Goal: Transaction & Acquisition: Subscribe to service/newsletter

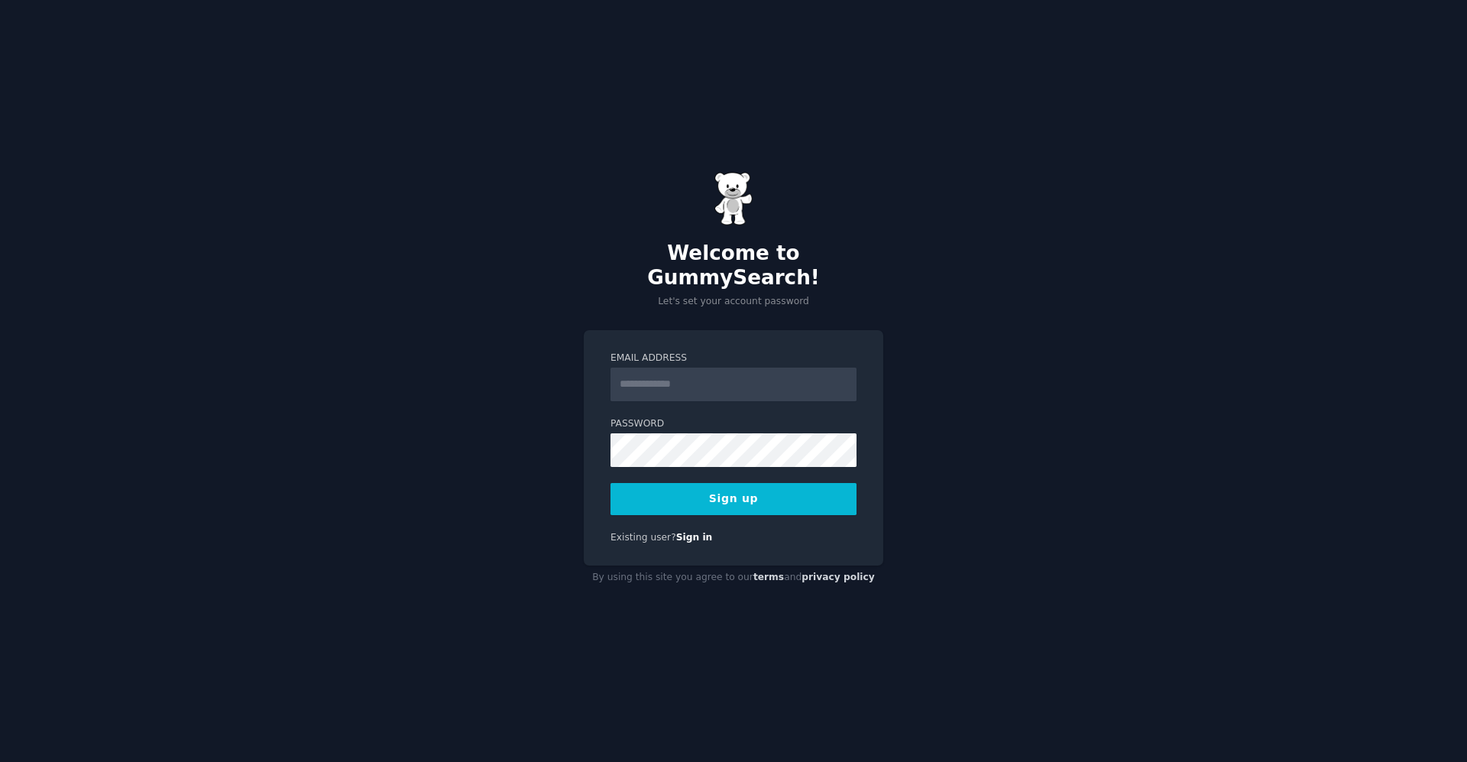
click at [656, 371] on input "Email Address" at bounding box center [733, 384] width 246 height 34
click at [679, 532] on link "Sign in" at bounding box center [694, 537] width 37 height 11
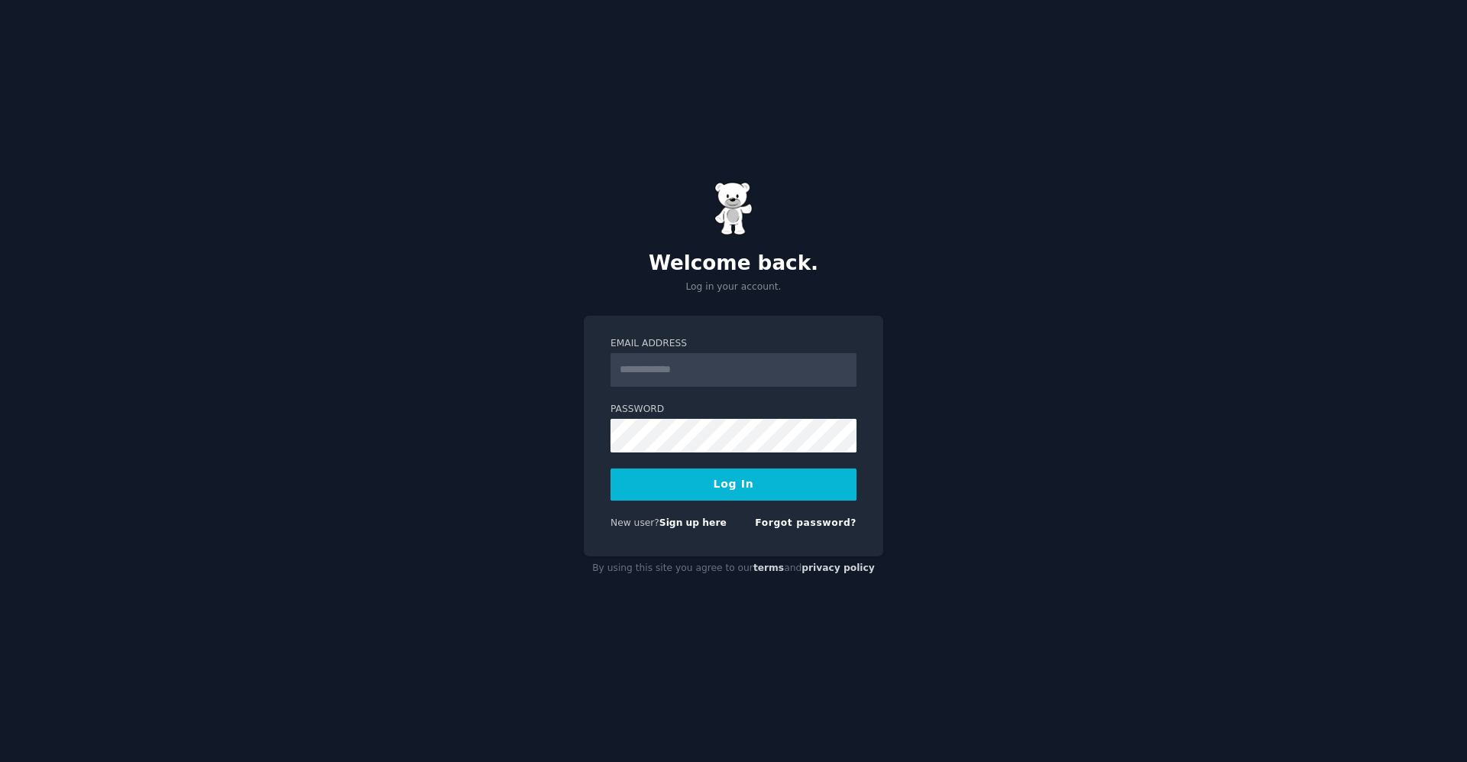
click at [705, 358] on input "Email Address" at bounding box center [733, 370] width 246 height 34
click at [690, 523] on link "Sign up here" at bounding box center [692, 522] width 67 height 11
click at [736, 380] on input "Email Address" at bounding box center [733, 370] width 246 height 34
type input "**********"
click at [610, 468] on button "Log In" at bounding box center [733, 484] width 246 height 32
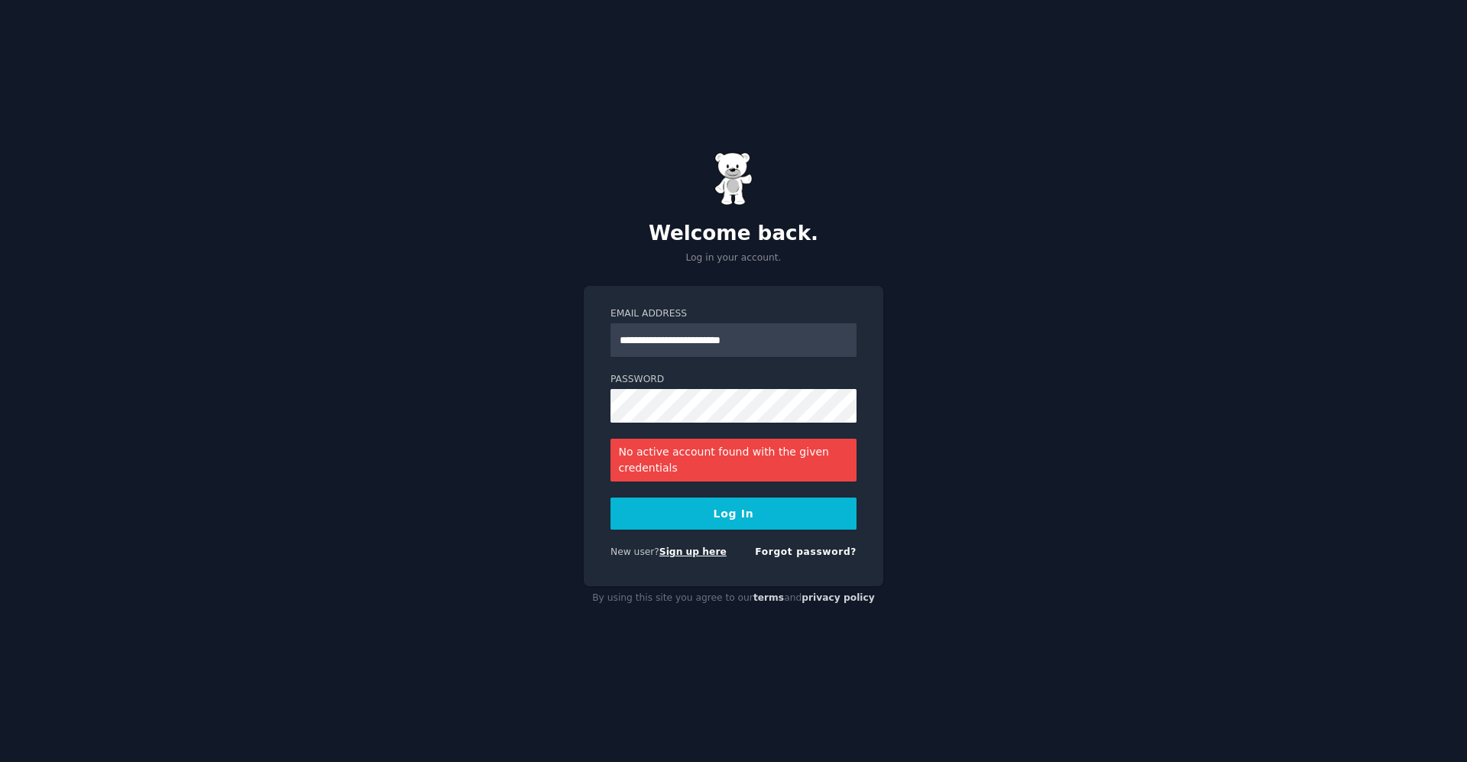
click at [676, 555] on link "Sign up here" at bounding box center [692, 551] width 67 height 11
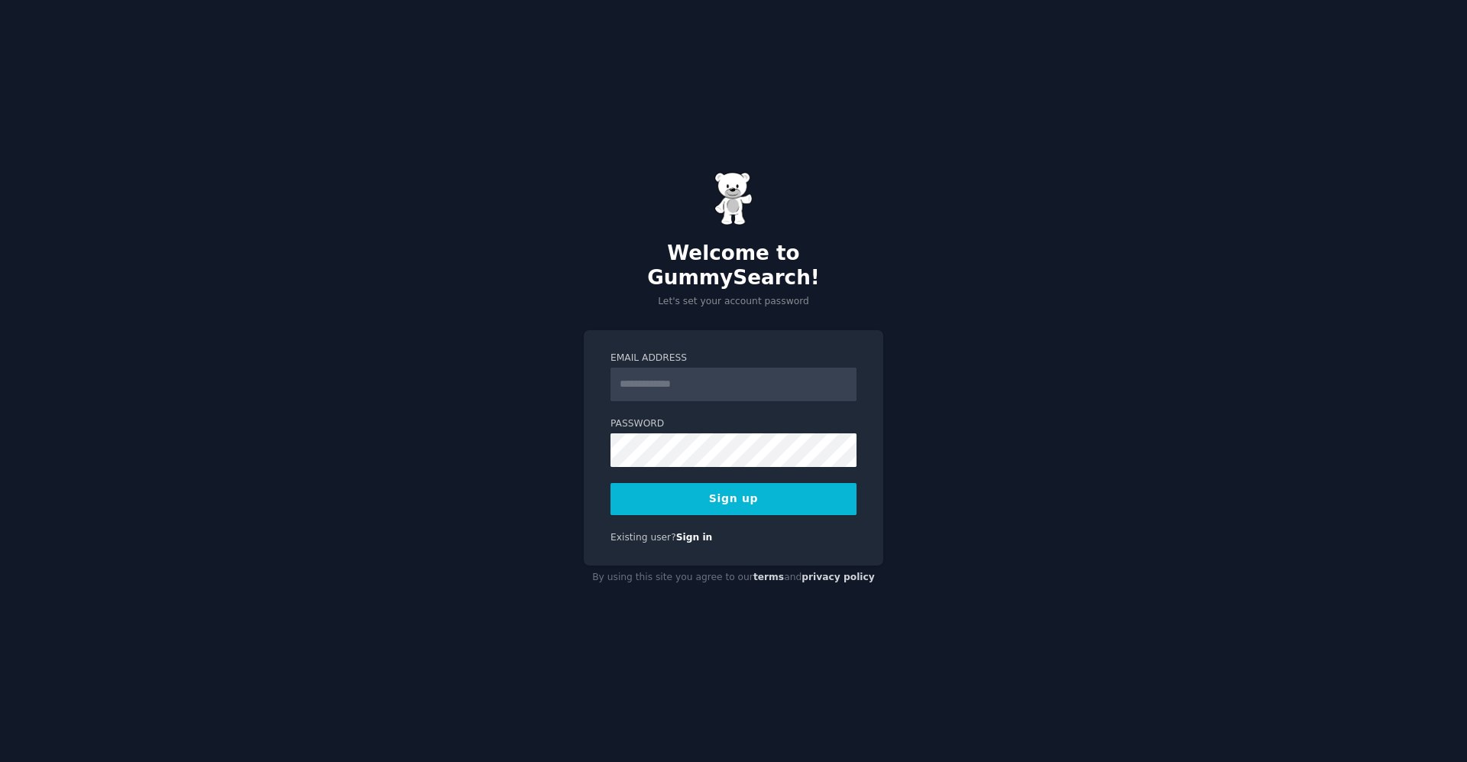
click at [708, 371] on input "Email Address" at bounding box center [733, 384] width 246 height 34
type input "**********"
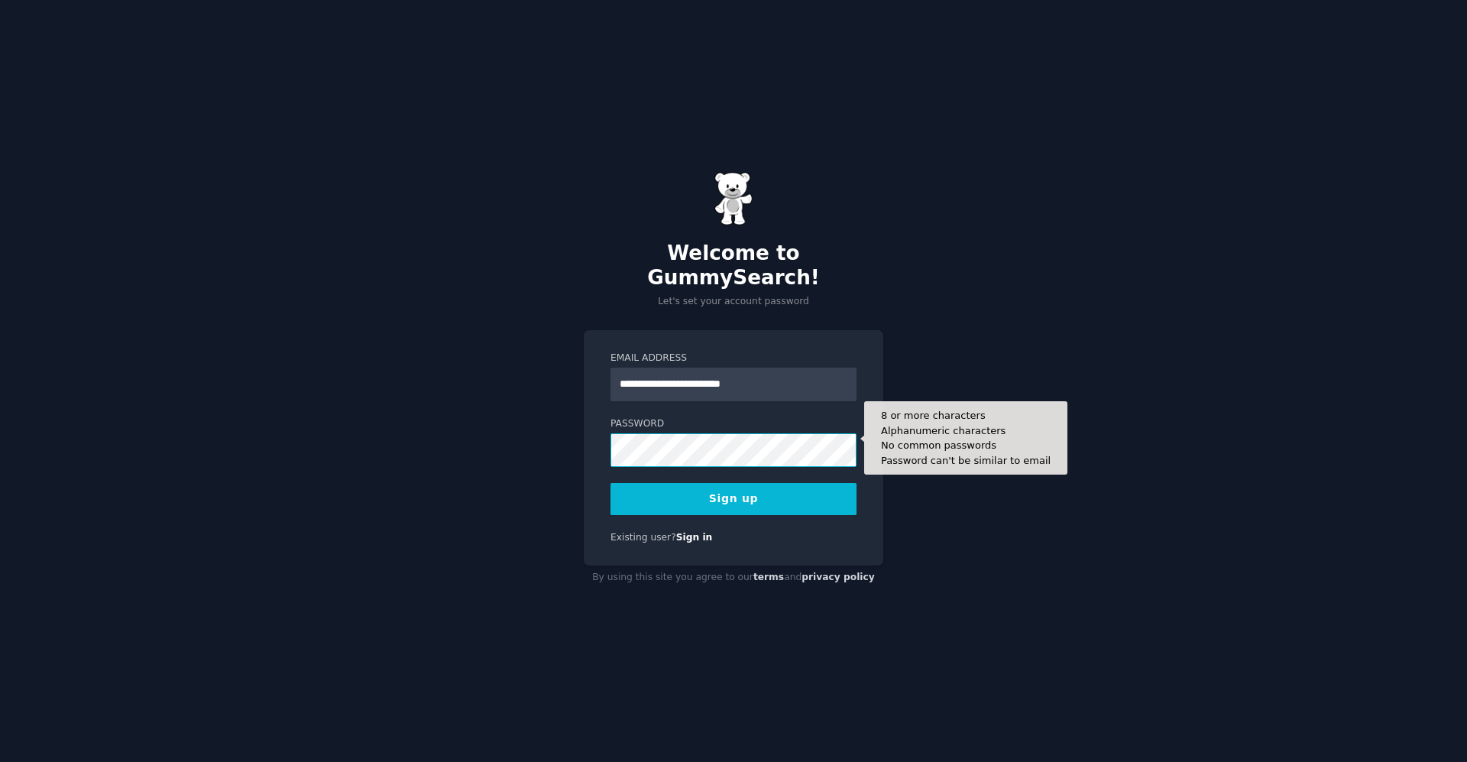
click at [610, 483] on button "Sign up" at bounding box center [733, 499] width 246 height 32
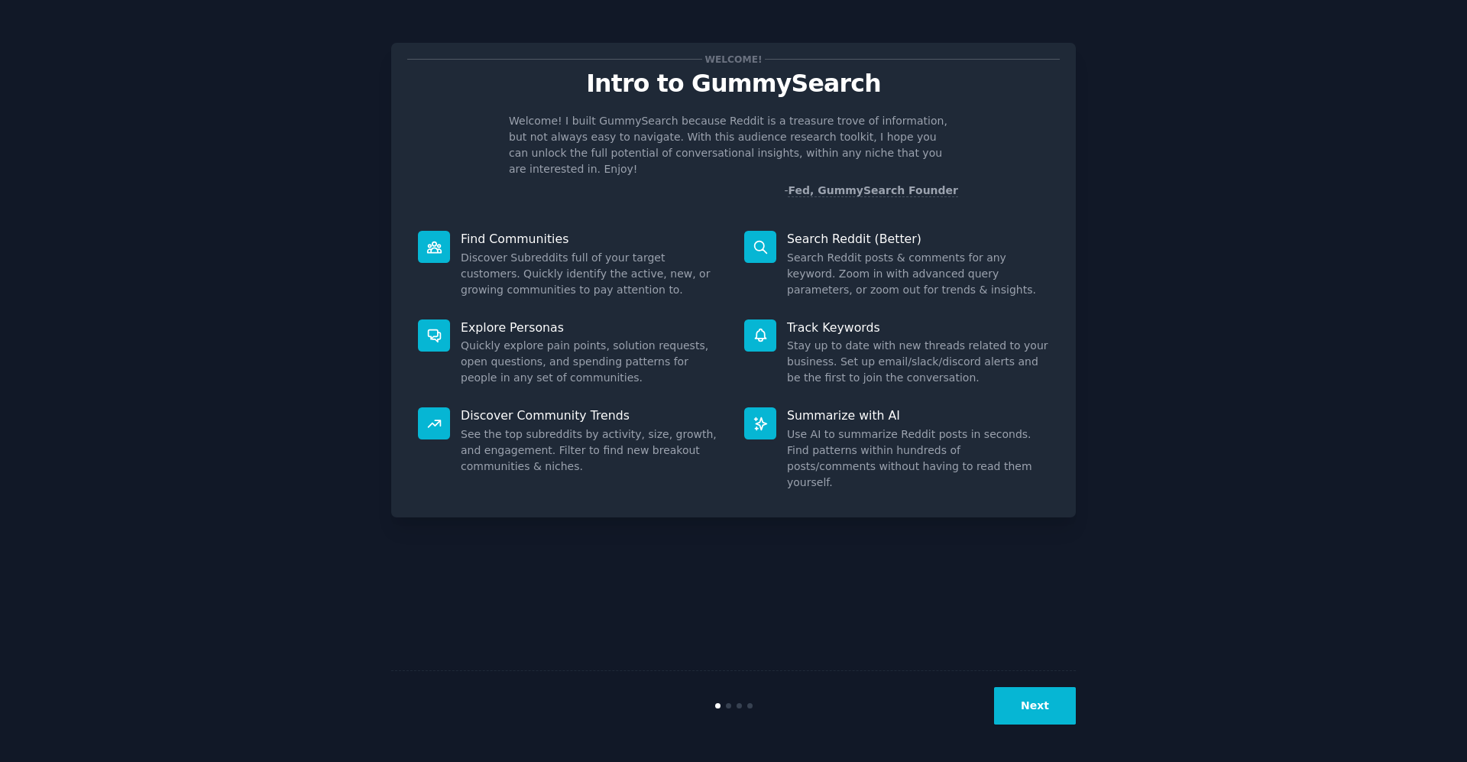
click at [1024, 706] on button "Next" at bounding box center [1035, 705] width 82 height 37
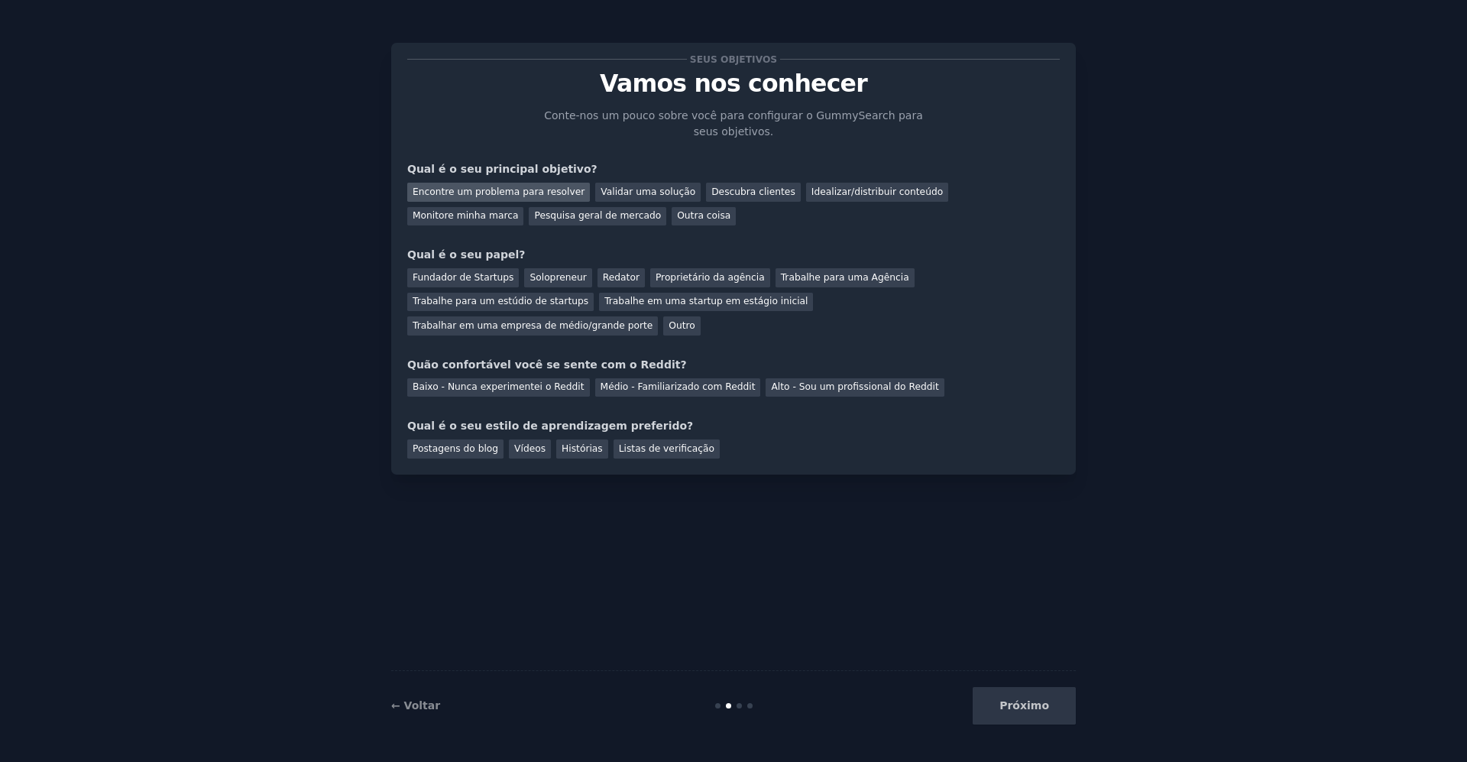
click at [532, 189] on font "Encontre um problema para resolver" at bounding box center [499, 191] width 172 height 11
click at [438, 277] on font "Fundador de Startups" at bounding box center [463, 277] width 101 height 11
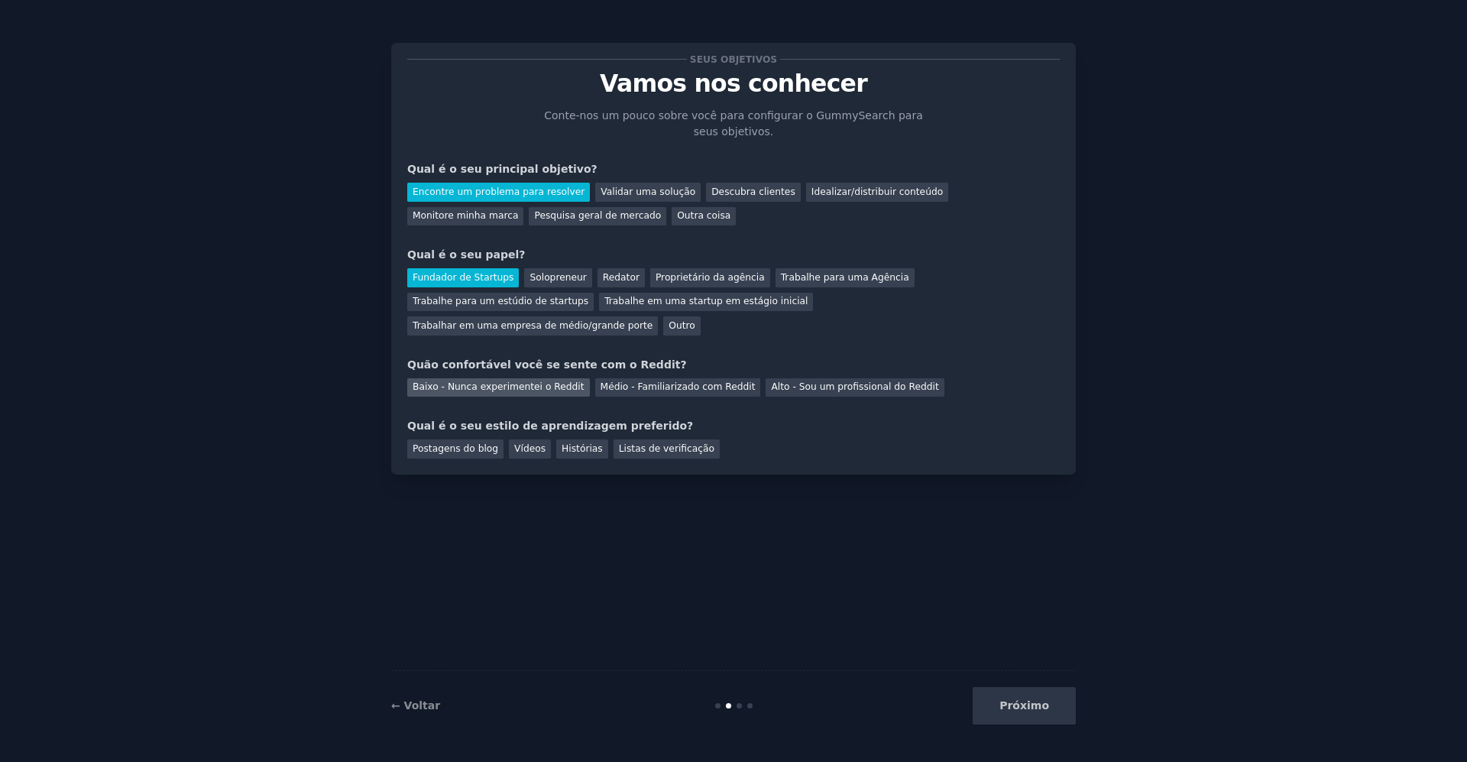
click at [482, 381] on font "Baixo - Nunca experimentei o Reddit" at bounding box center [499, 386] width 172 height 11
click at [484, 443] on font "Postagens do blog" at bounding box center [456, 448] width 86 height 11
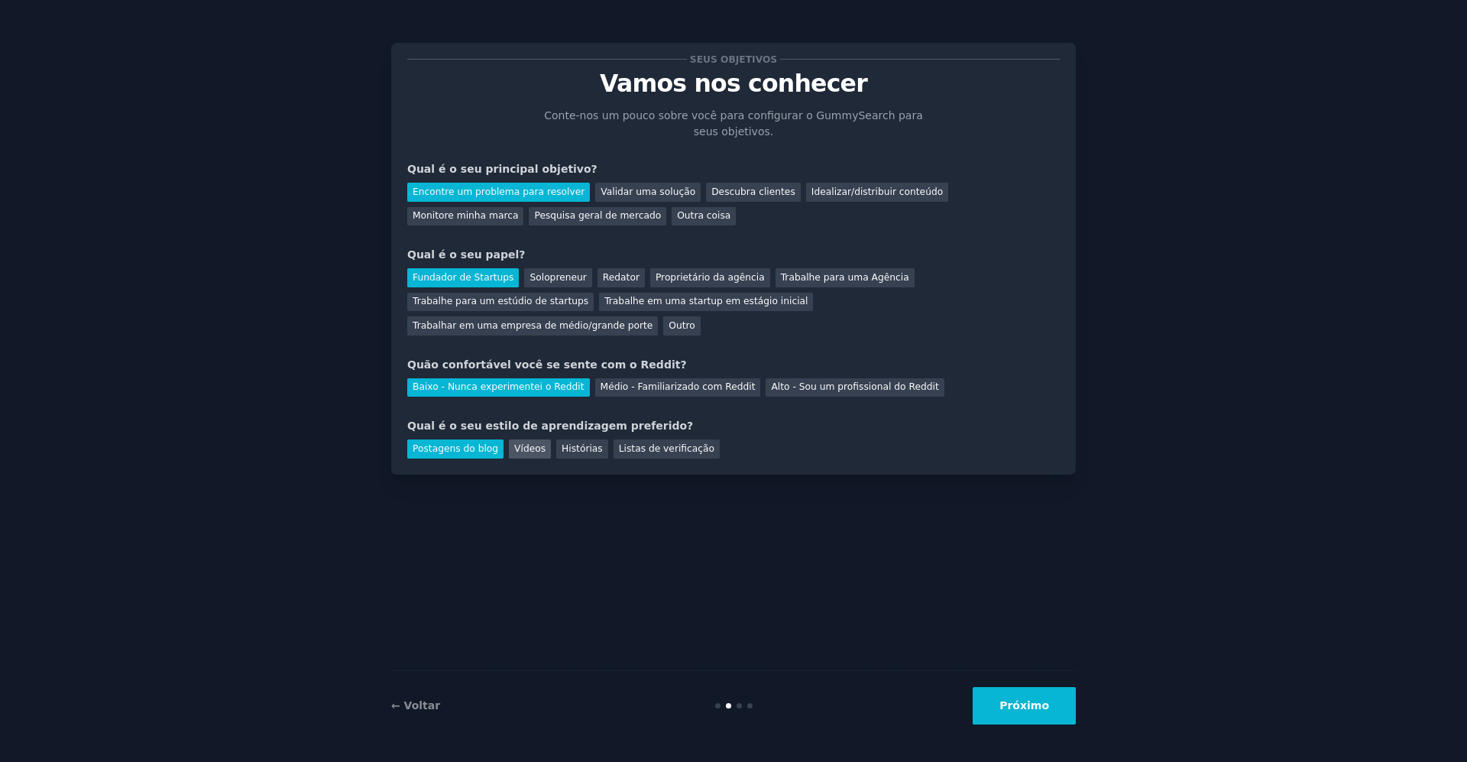
click at [509, 439] on div "Vídeos" at bounding box center [530, 448] width 42 height 19
click at [562, 443] on font "Histórias" at bounding box center [582, 448] width 41 height 11
click at [442, 443] on font "Postagens do blog" at bounding box center [456, 448] width 86 height 11
click at [1038, 725] on div "← Voltar Próximo" at bounding box center [733, 705] width 684 height 70
click at [1038, 713] on button "Próximo" at bounding box center [1024, 705] width 103 height 37
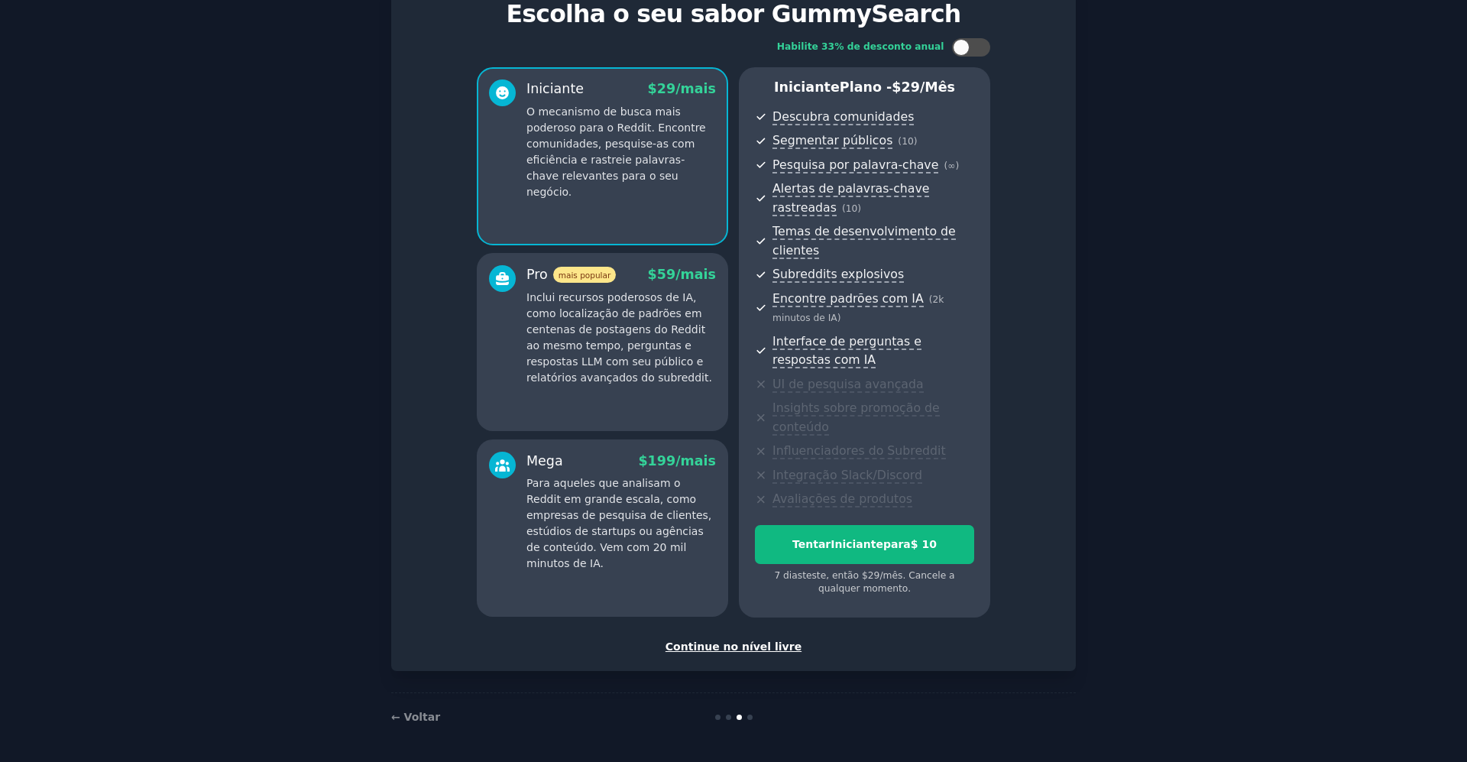
scroll to position [70, 0]
click at [735, 643] on font "Continue no nível livre" at bounding box center [733, 645] width 136 height 12
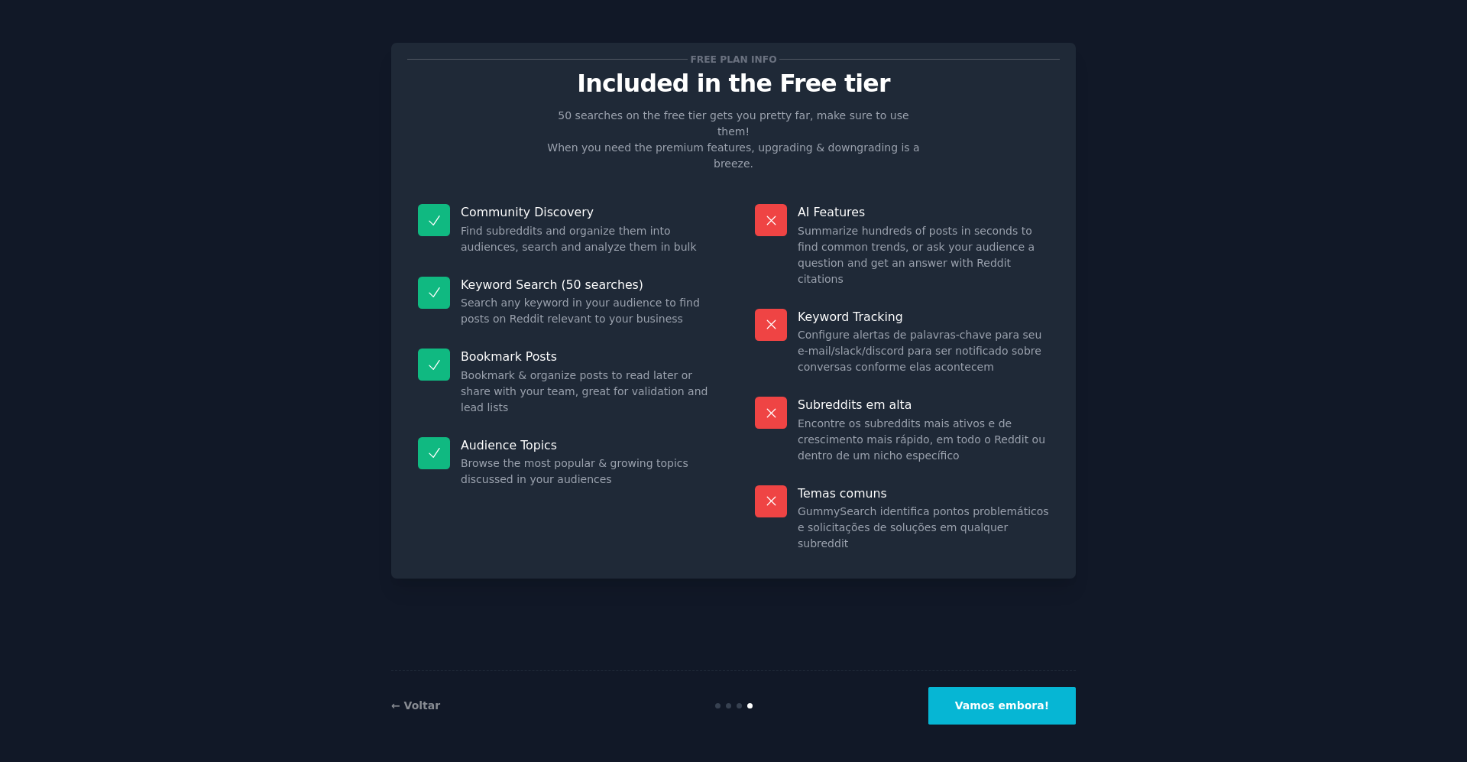
click at [1000, 723] on button "Vamos embora!" at bounding box center [1001, 705] width 147 height 37
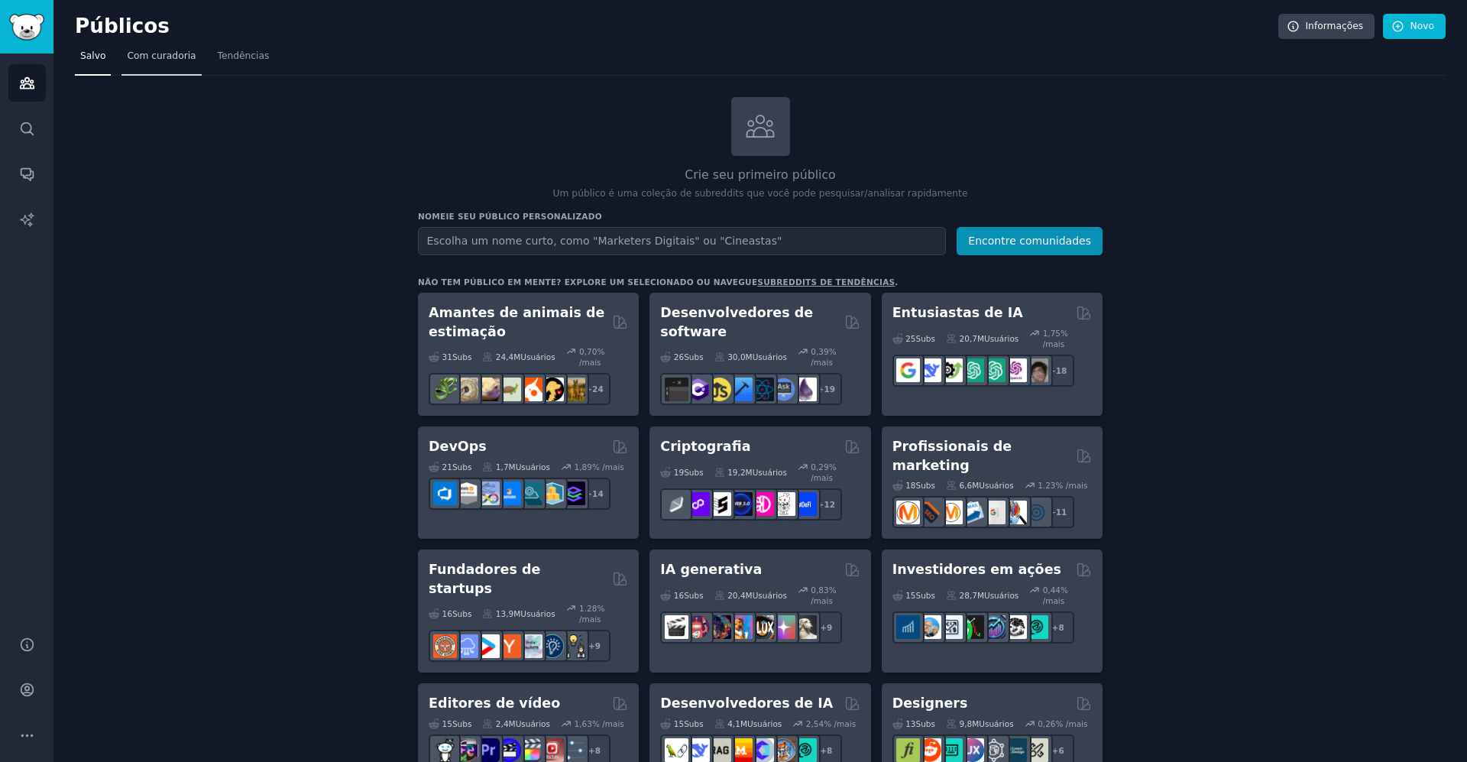
click at [158, 66] on link "Com curadoria" at bounding box center [160, 59] width 79 height 31
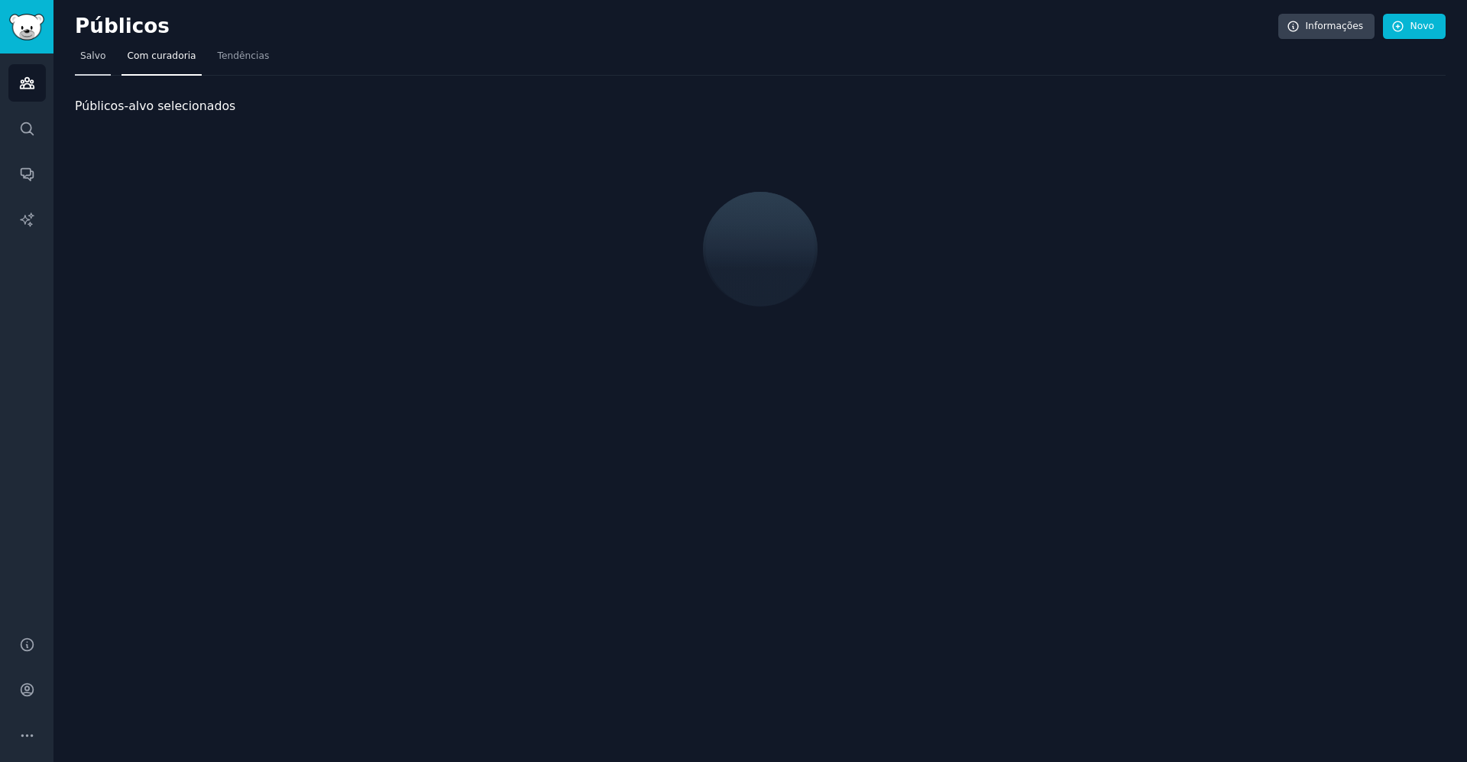
click at [99, 50] on font "Salvo" at bounding box center [92, 55] width 25 height 11
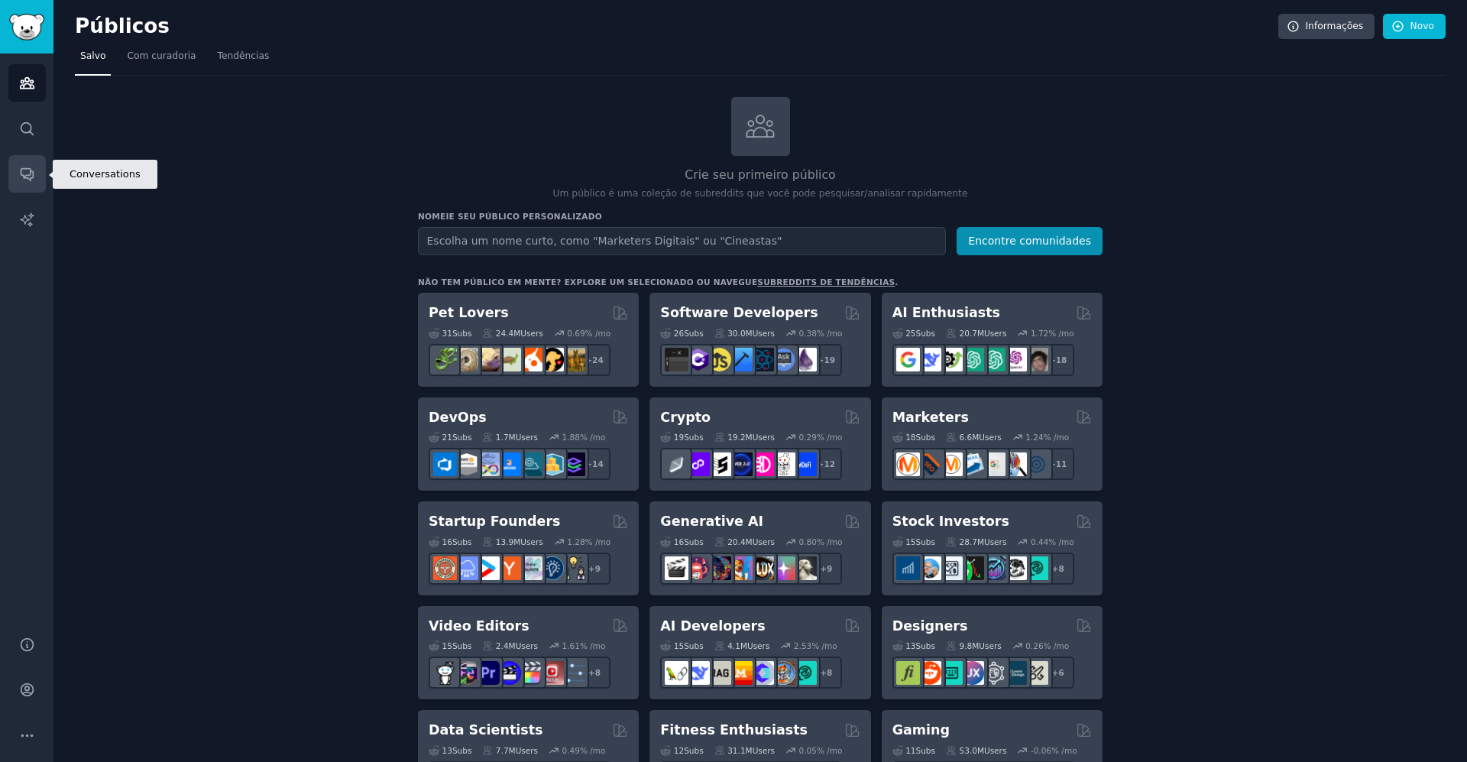
click at [38, 176] on link "Conversas" at bounding box center [26, 173] width 37 height 37
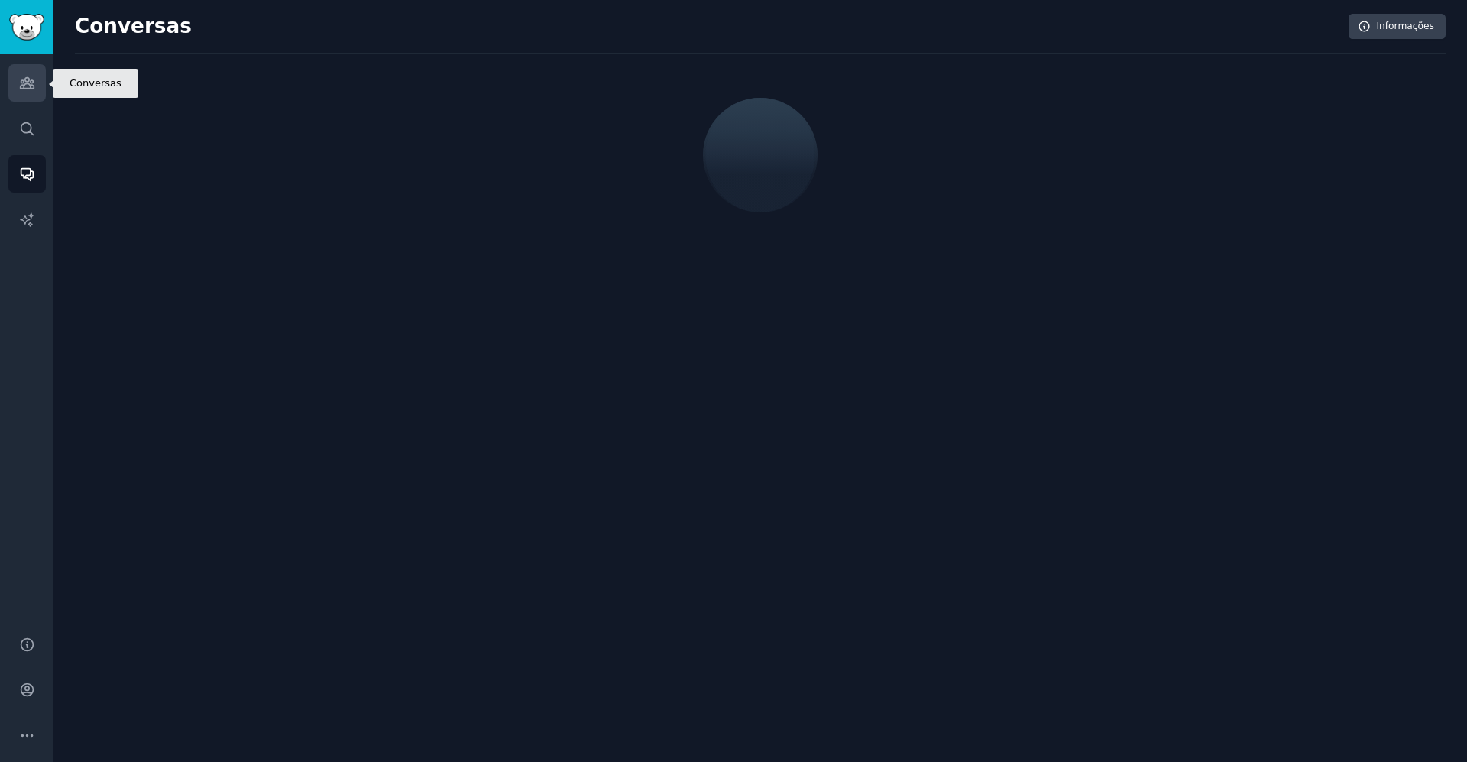
click at [27, 89] on icon "Barra lateral" at bounding box center [27, 83] width 14 height 11
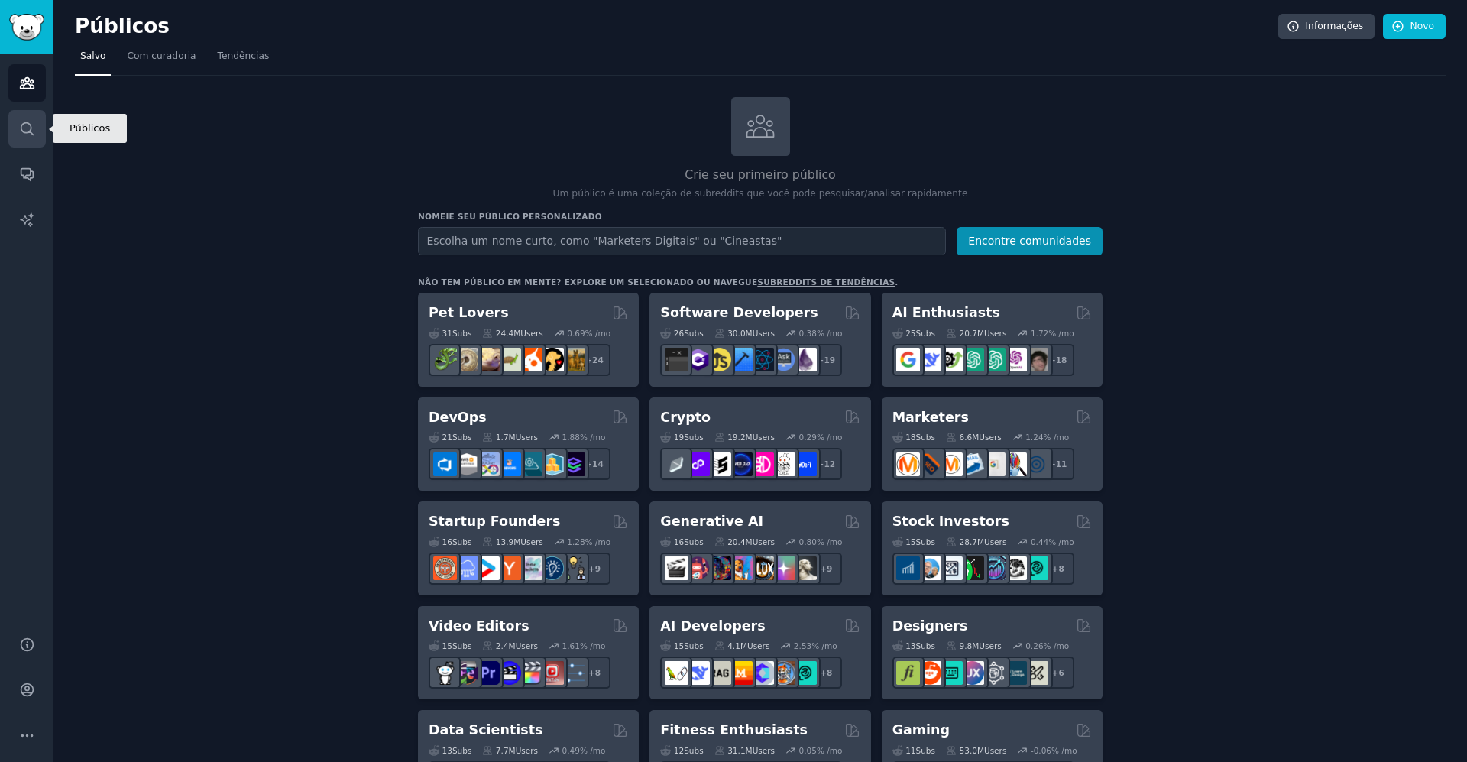
click at [18, 120] on link "Pesquisar" at bounding box center [26, 128] width 37 height 37
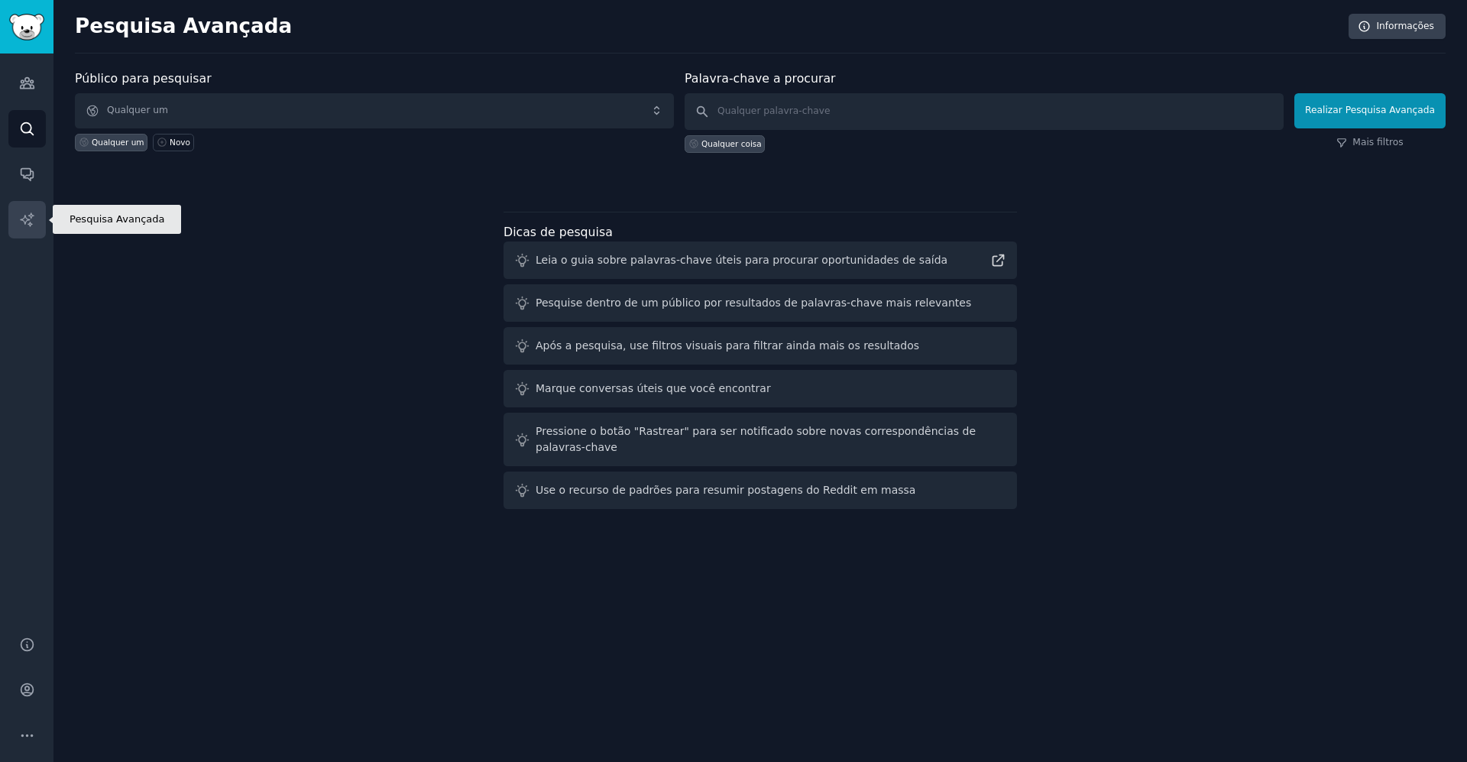
click at [44, 212] on link "Relatórios de IA" at bounding box center [26, 219] width 37 height 37
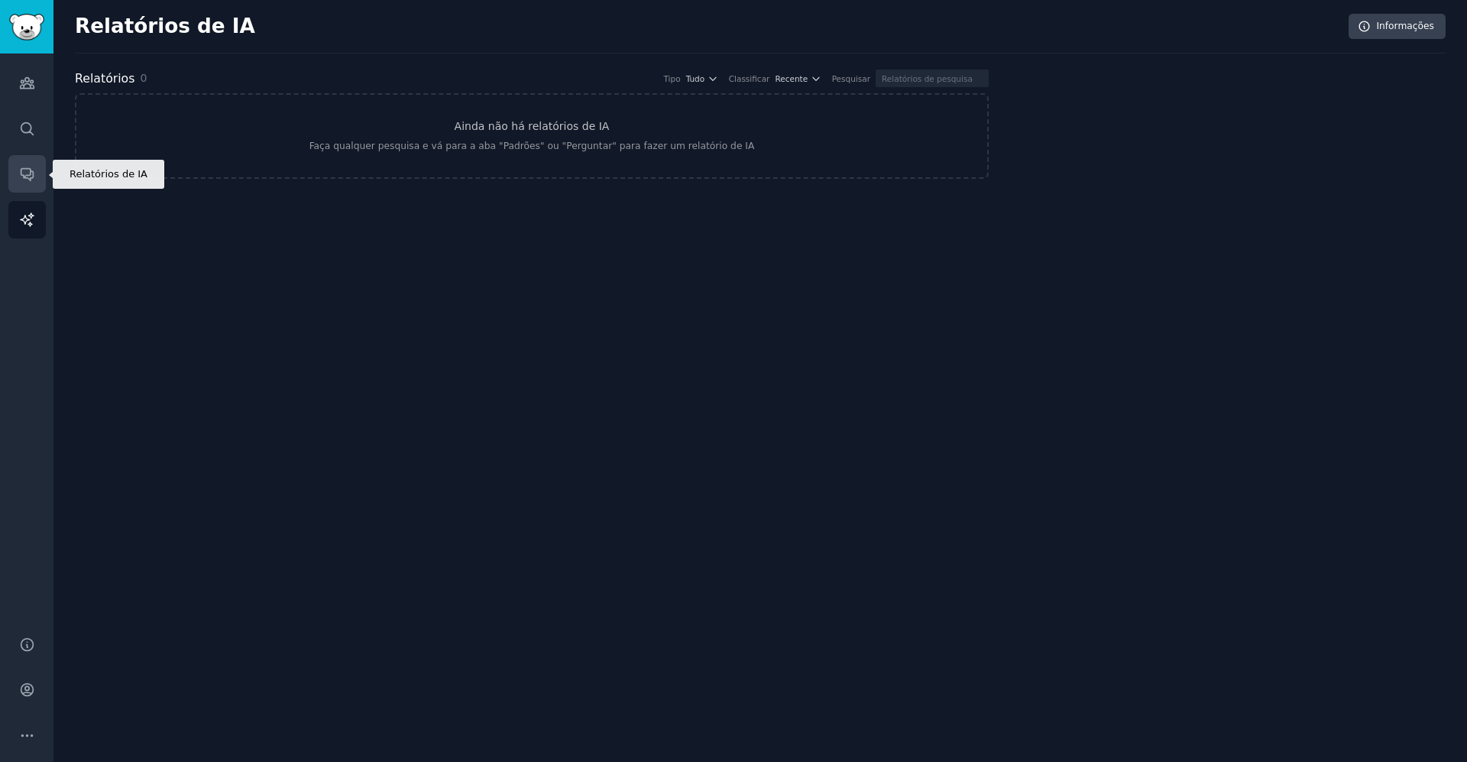
click at [38, 164] on link "Conversas" at bounding box center [26, 173] width 37 height 37
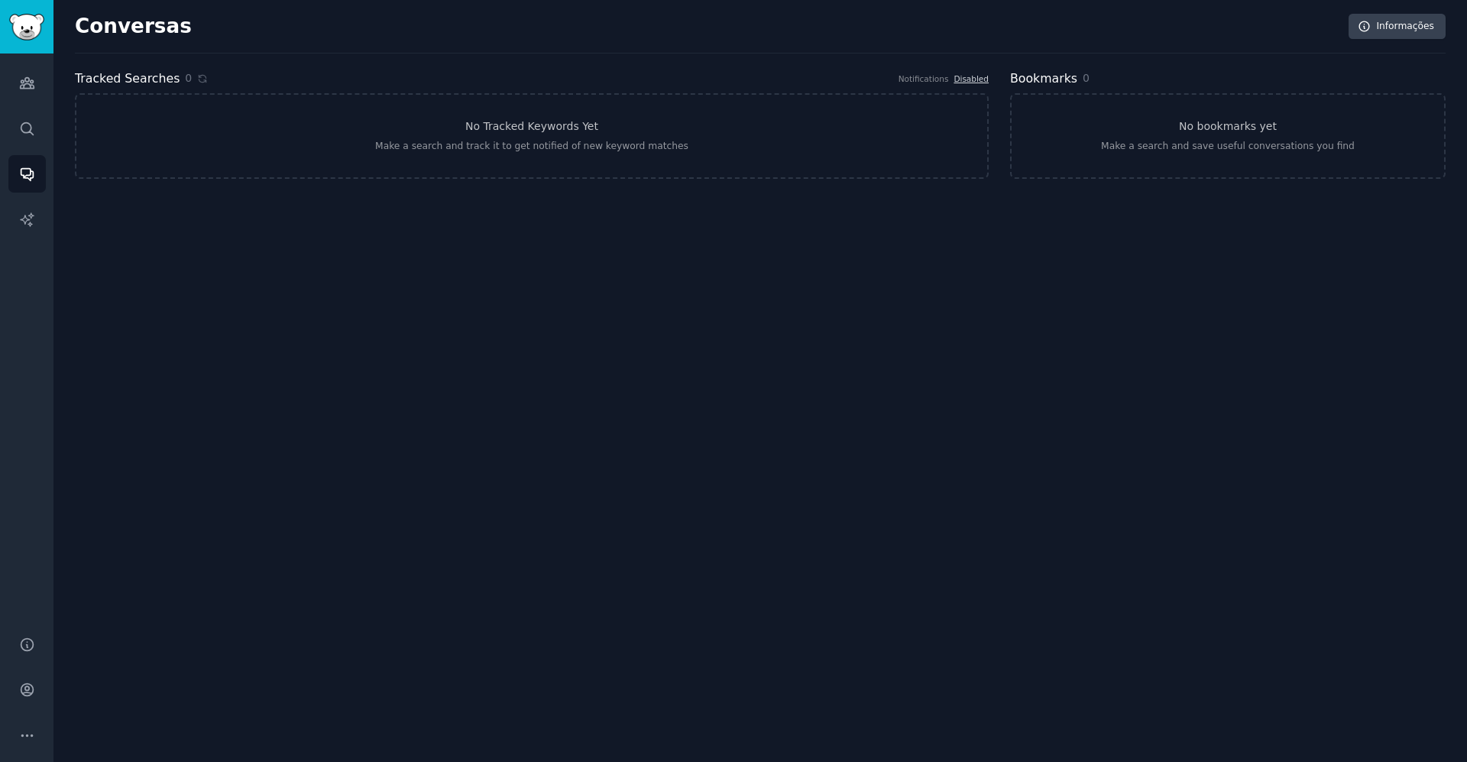
click at [46, 93] on div "Públicos Pesquisar Conversas Relatórios de IA" at bounding box center [26, 335] width 53 height 564
click at [15, 79] on link "Públicos" at bounding box center [26, 82] width 37 height 37
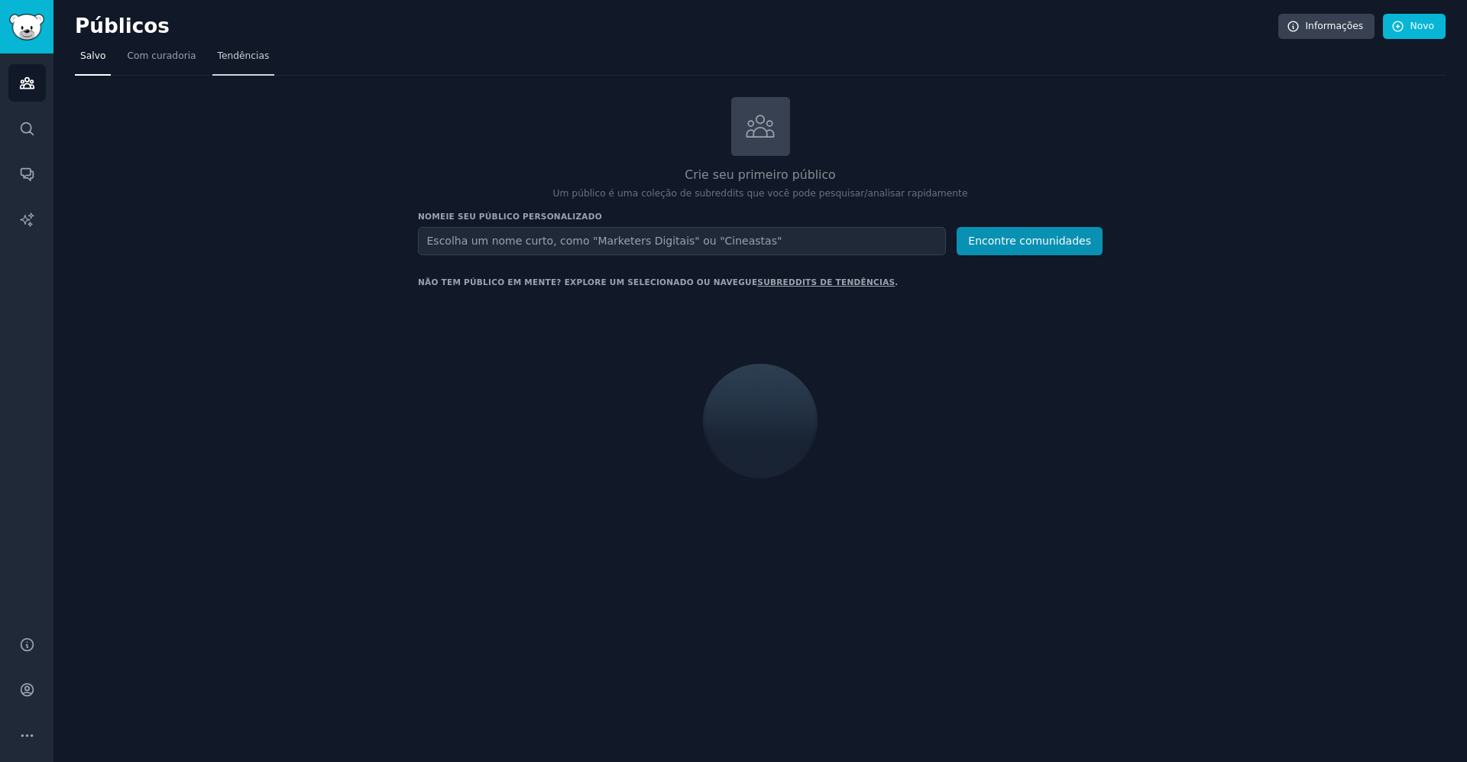
click at [227, 60] on font "Tendências" at bounding box center [244, 55] width 52 height 11
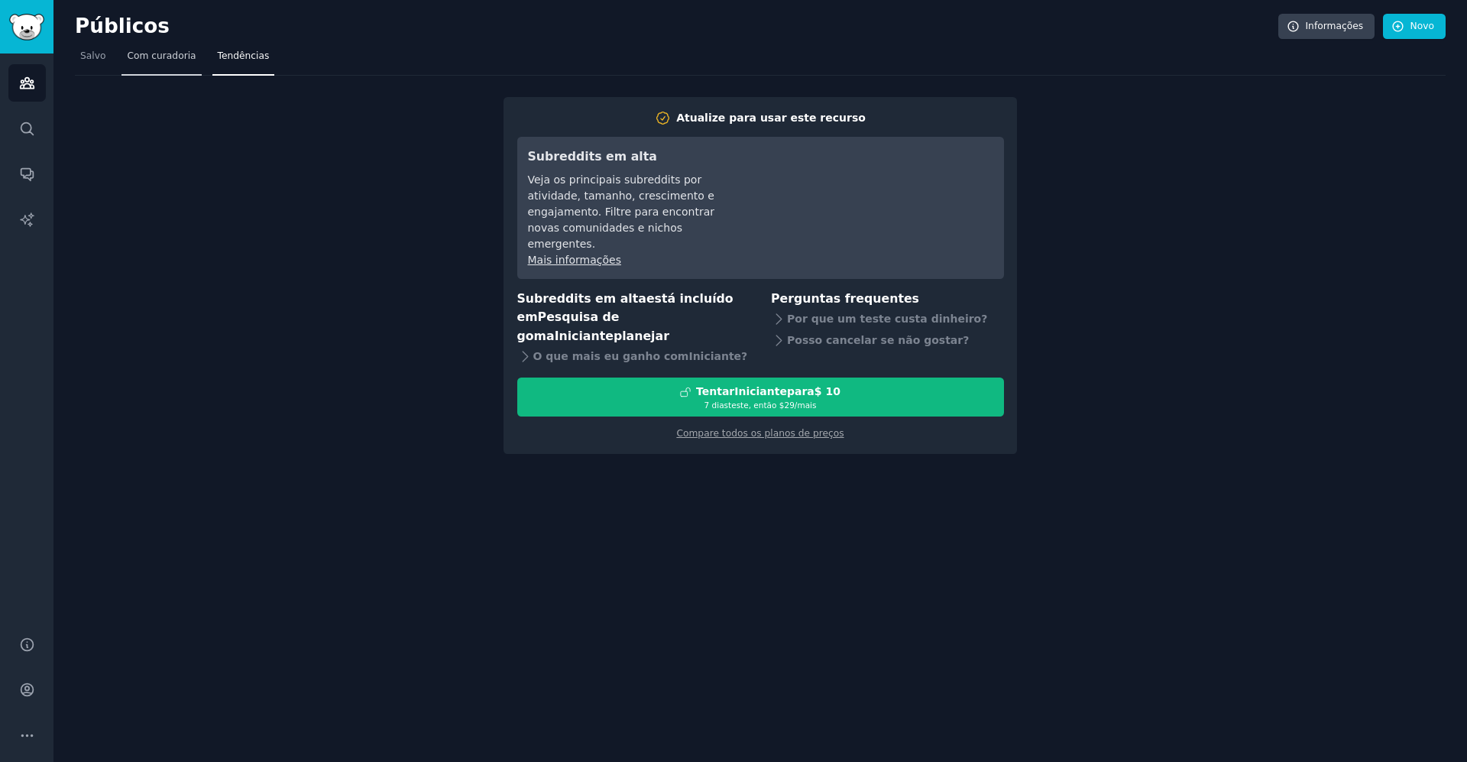
click at [166, 63] on link "Com curadoria" at bounding box center [160, 59] width 79 height 31
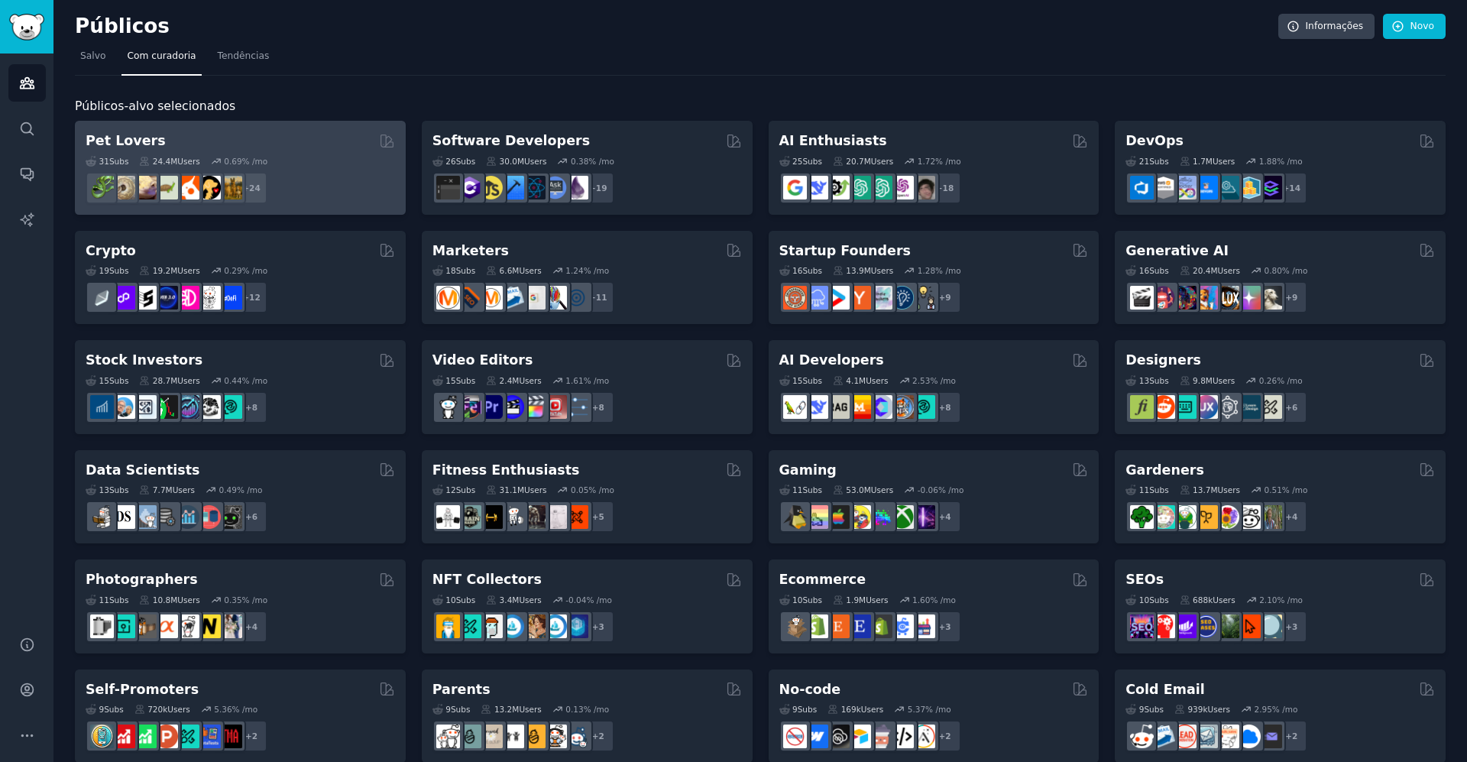
click at [322, 187] on div "+ 24" at bounding box center [240, 188] width 309 height 32
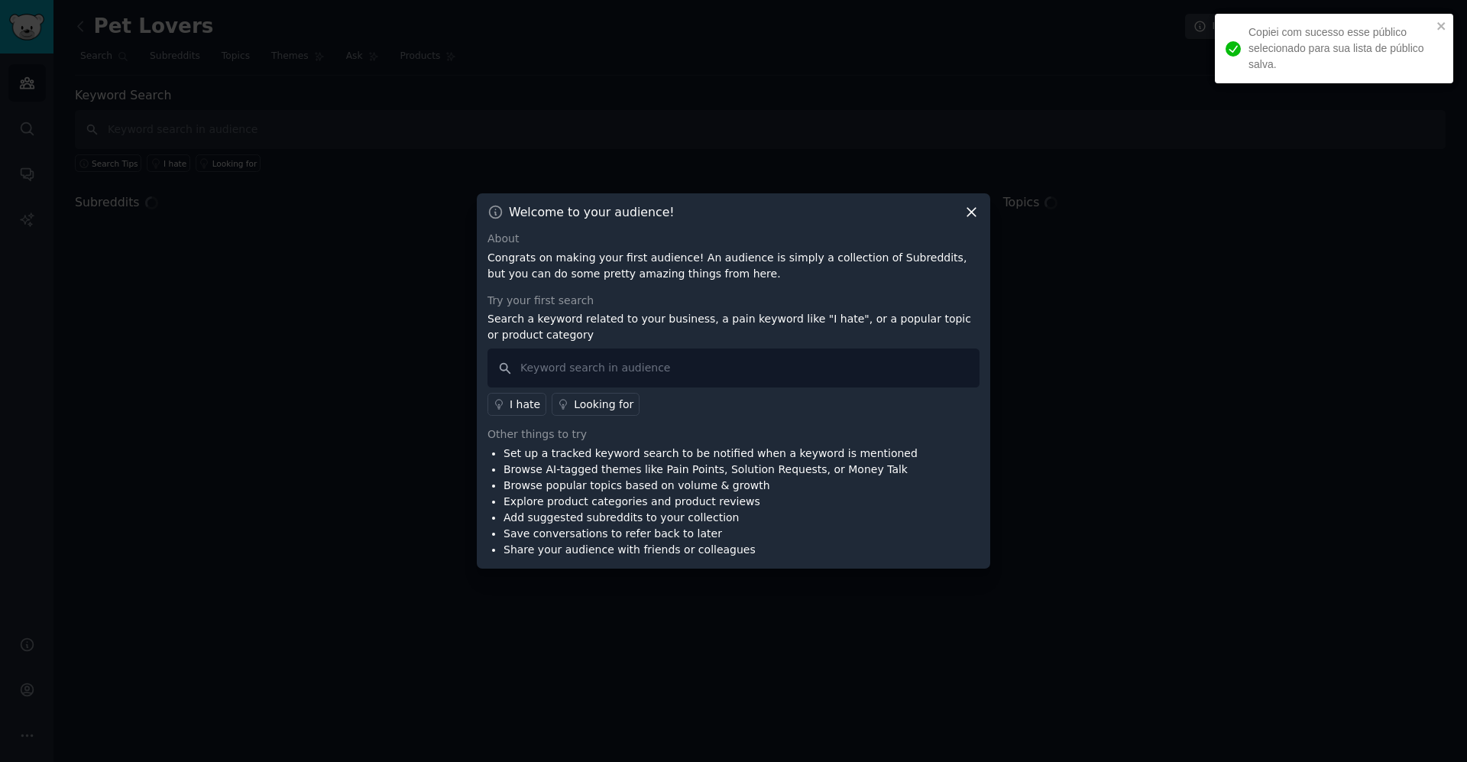
click at [962, 217] on div "Welcome to your audience!" at bounding box center [733, 212] width 492 height 16
click at [969, 212] on icon at bounding box center [971, 212] width 16 height 16
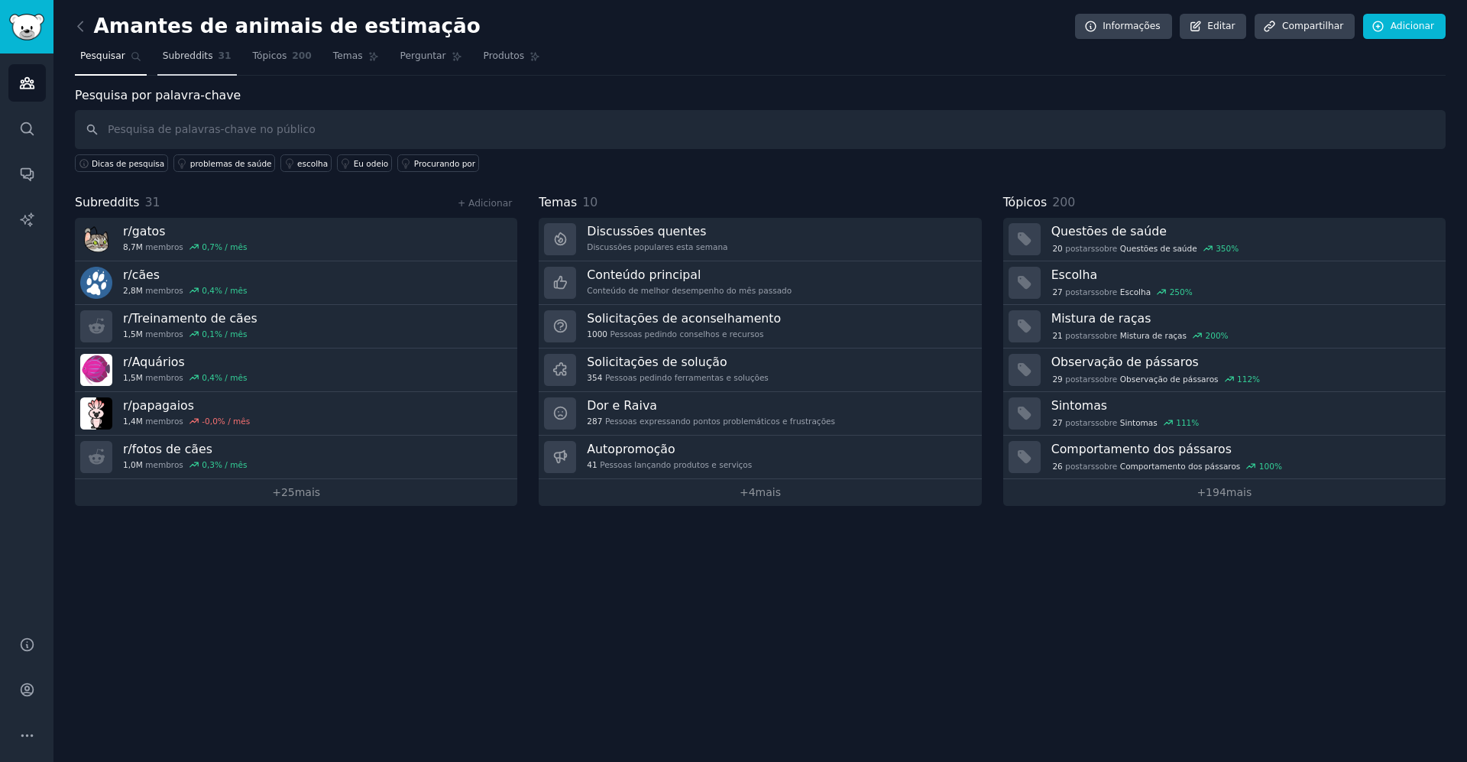
click at [195, 57] on font "Subreddits" at bounding box center [188, 55] width 50 height 11
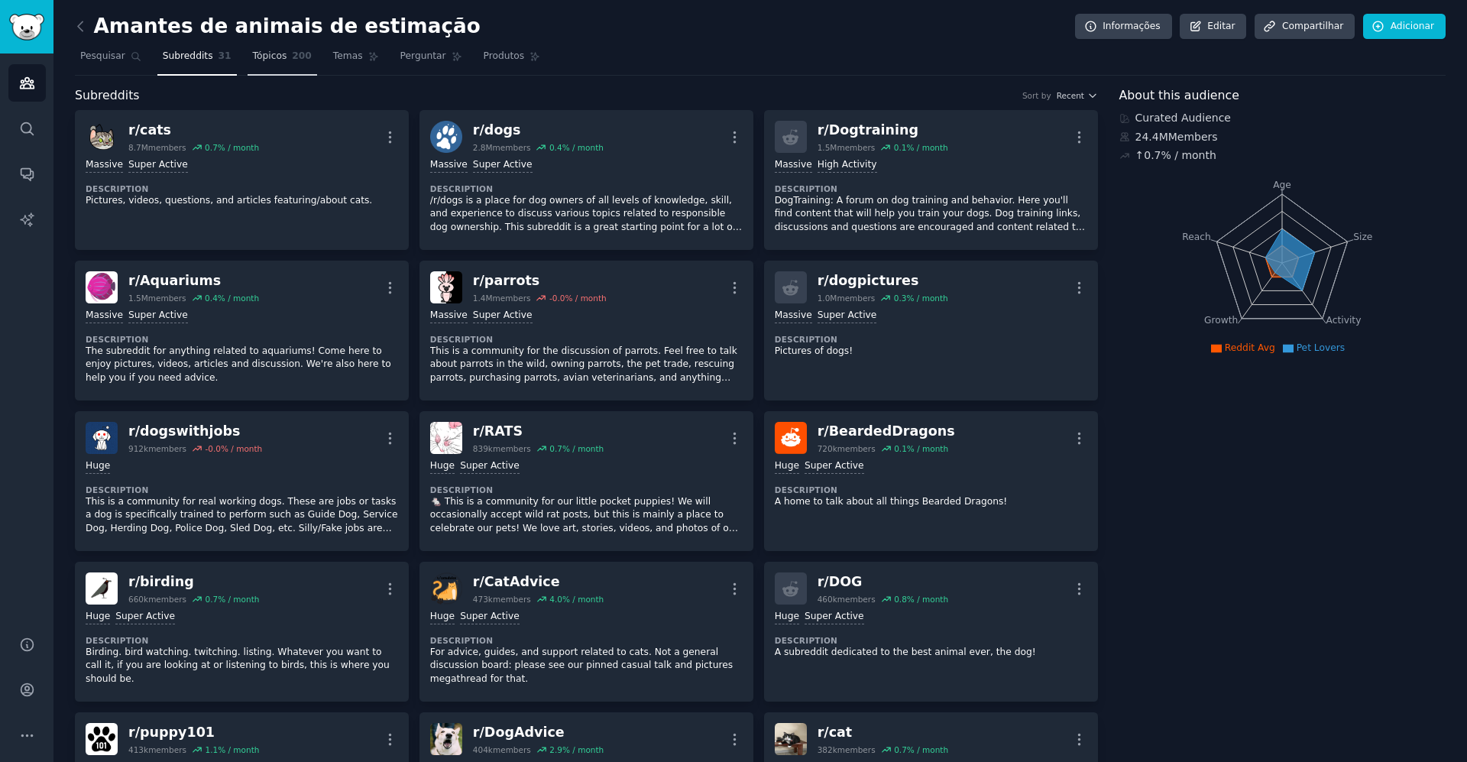
click at [253, 61] on font "Tópicos" at bounding box center [270, 55] width 34 height 11
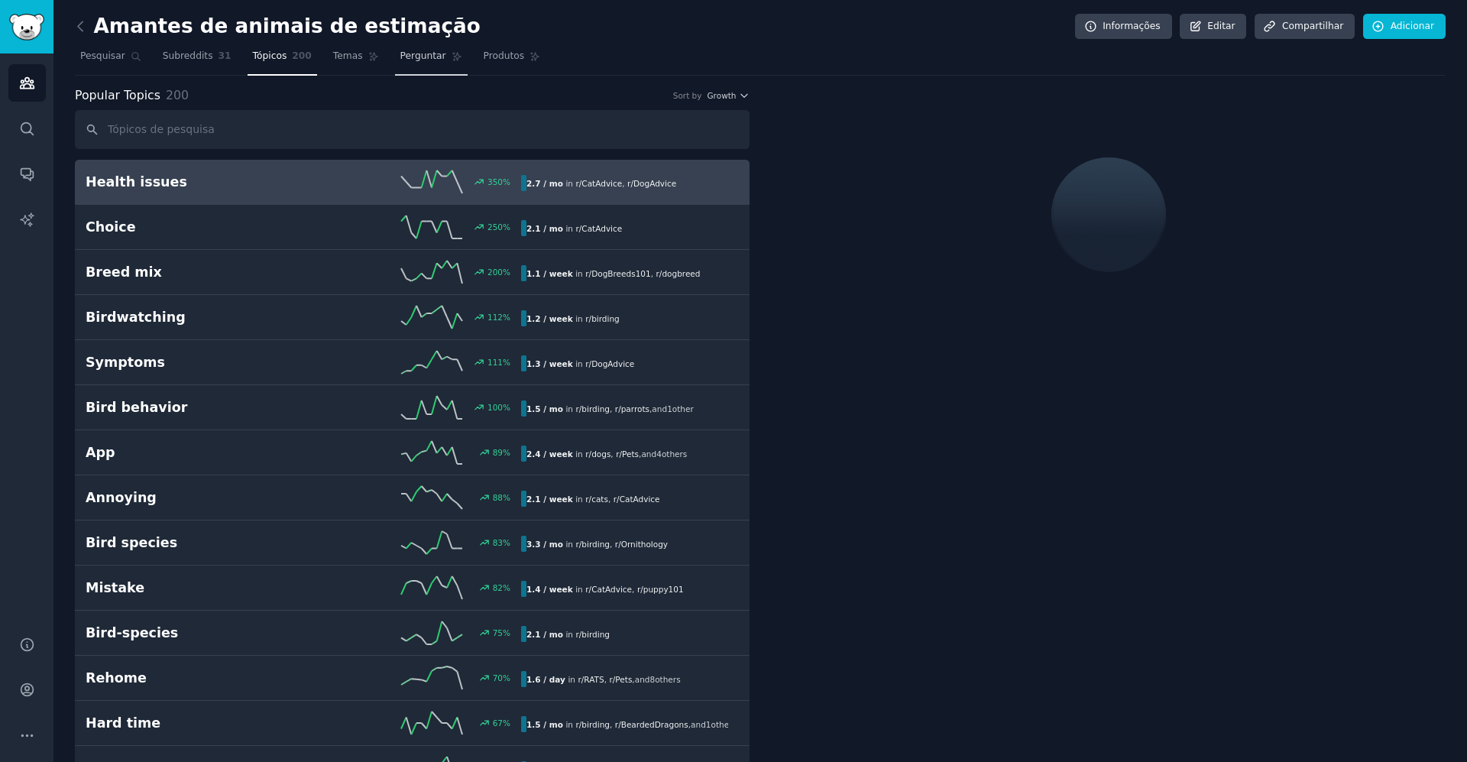
click at [400, 56] on font "Perguntar" at bounding box center [423, 55] width 46 height 11
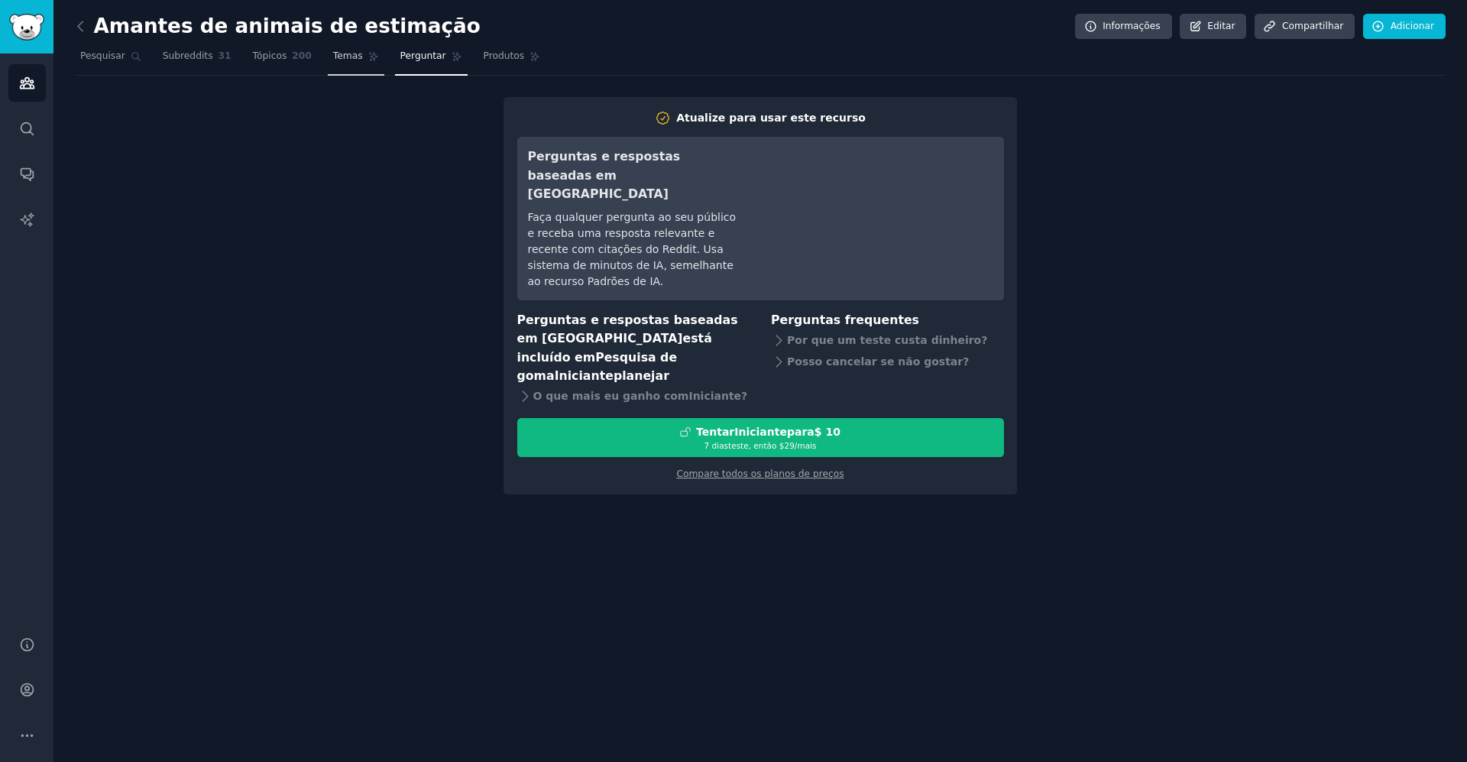
click at [369, 60] on icon at bounding box center [373, 57] width 8 height 8
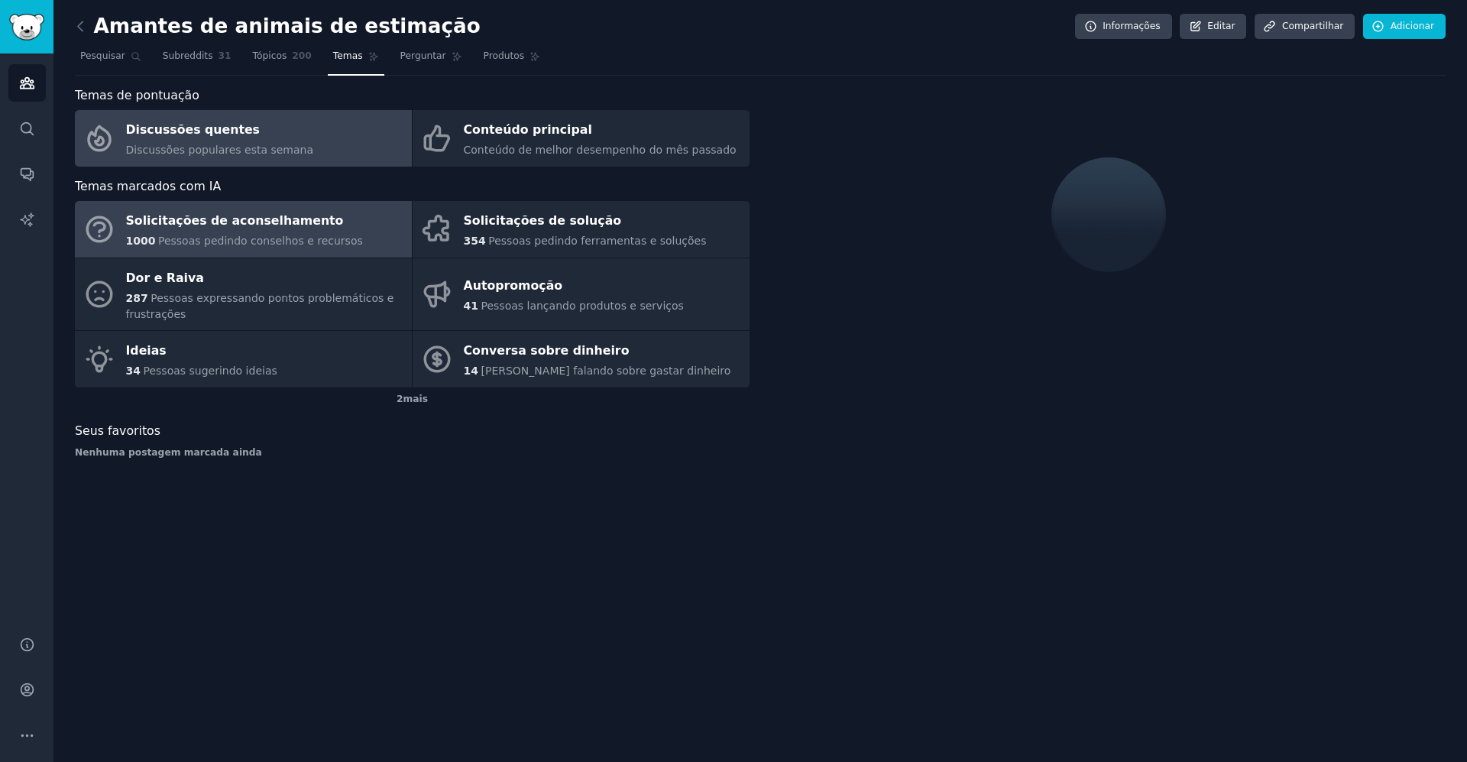
click at [247, 244] on font "Pessoas pedindo conselhos e recursos" at bounding box center [260, 241] width 205 height 12
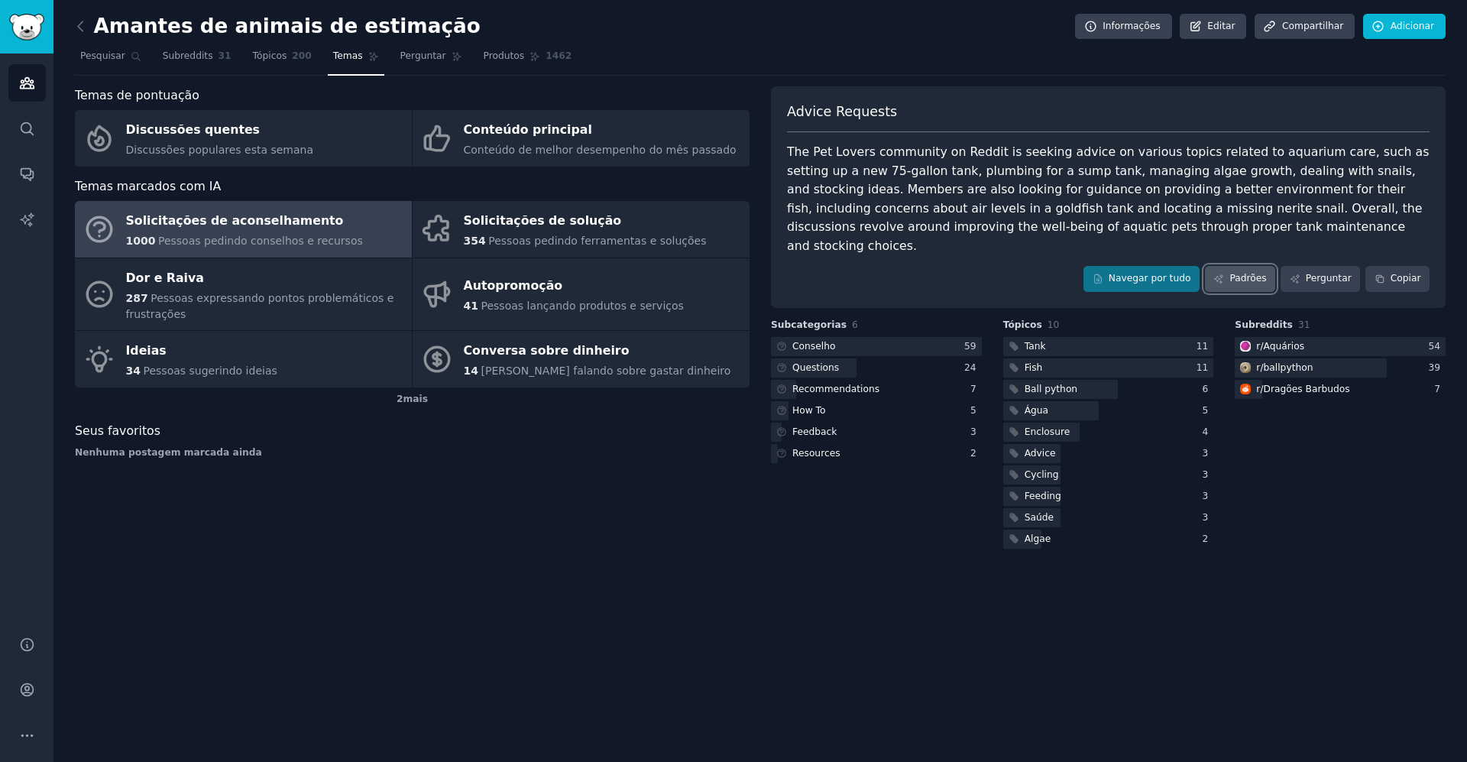
click at [1254, 273] on font "Padrões" at bounding box center [1247, 278] width 37 height 11
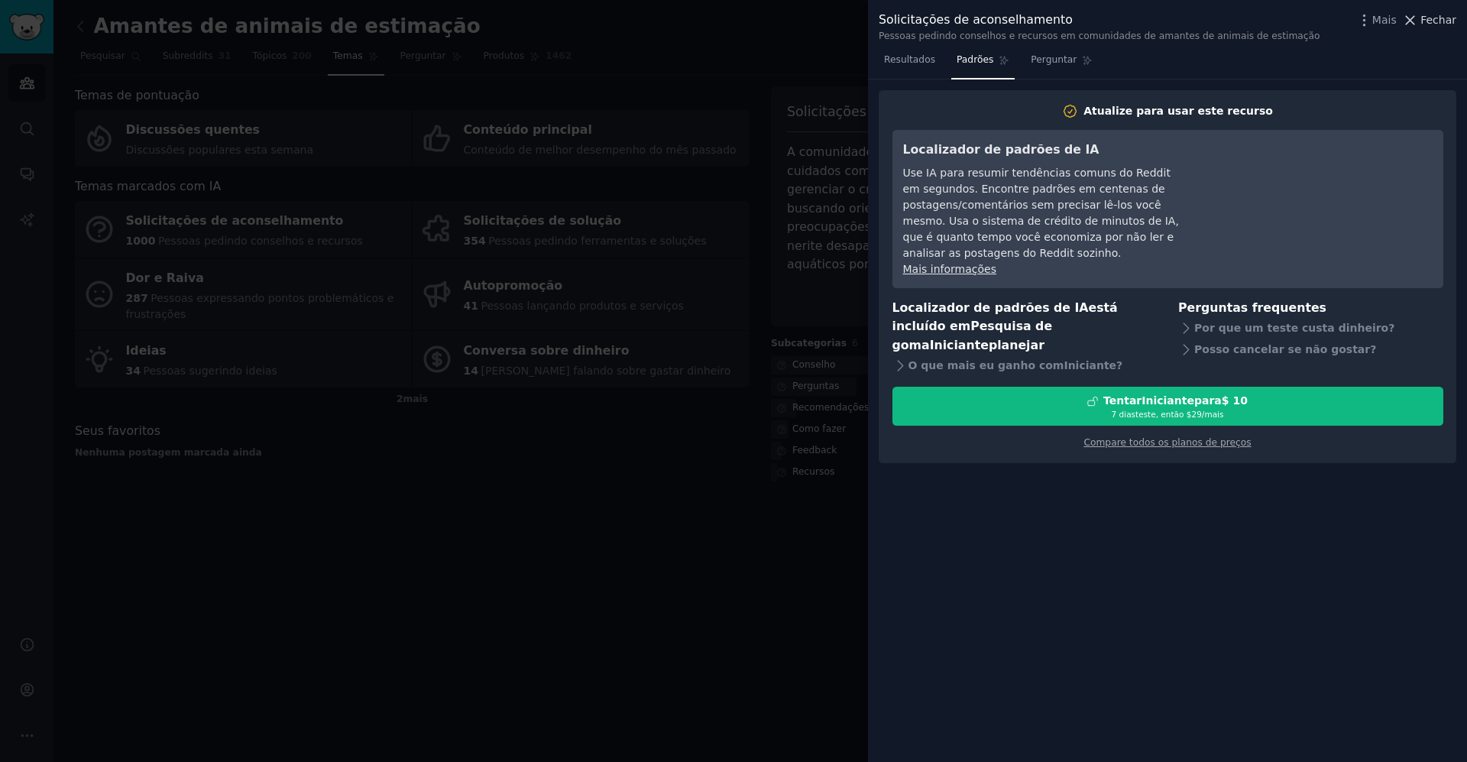
click at [1411, 22] on icon at bounding box center [1410, 20] width 16 height 16
